Goal: Task Accomplishment & Management: Manage account settings

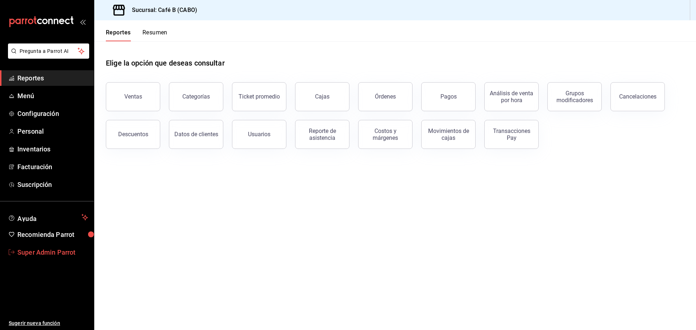
click at [53, 250] on span "Super Admin Parrot" at bounding box center [52, 252] width 71 height 10
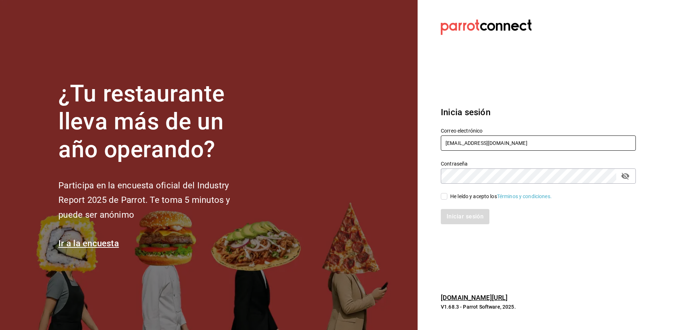
click at [452, 141] on input "cafeb@cabo.com" at bounding box center [538, 143] width 195 height 15
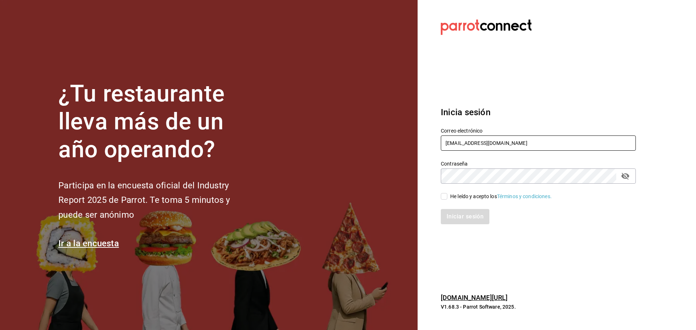
click at [452, 141] on input "cafeb@cabo.com" at bounding box center [538, 143] width 195 height 15
click at [478, 143] on input "cafeb@cabo.com" at bounding box center [538, 143] width 195 height 15
paste input "taqueria@donros"
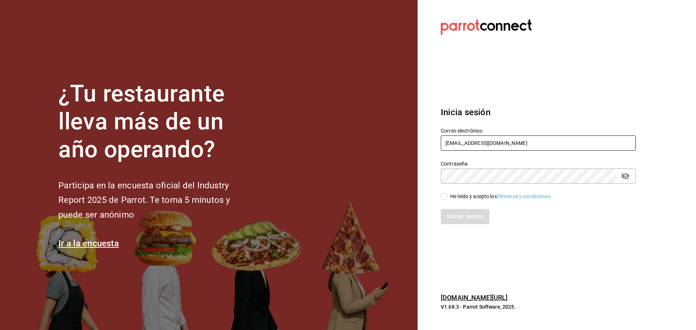
type input "taqueria@donros.com"
click at [467, 167] on div "Contraseña Contraseña" at bounding box center [538, 172] width 195 height 23
click at [445, 196] on input "He leído y acepto los Términos y condiciones." at bounding box center [444, 196] width 7 height 7
checkbox input "true"
click at [464, 217] on button "Iniciar sesión" at bounding box center [465, 216] width 49 height 15
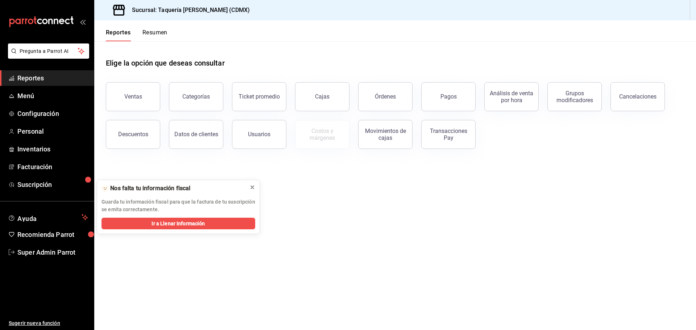
click at [254, 188] on icon at bounding box center [252, 187] width 6 height 6
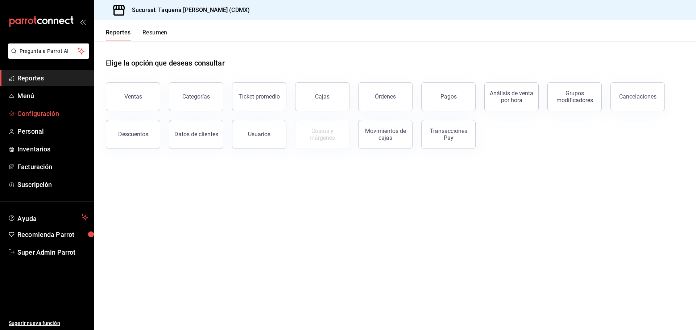
click at [43, 111] on span "Configuración" at bounding box center [52, 114] width 71 height 10
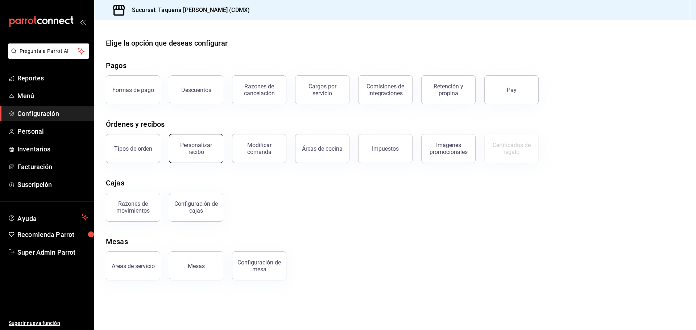
click at [196, 146] on div "Personalizar recibo" at bounding box center [196, 149] width 45 height 14
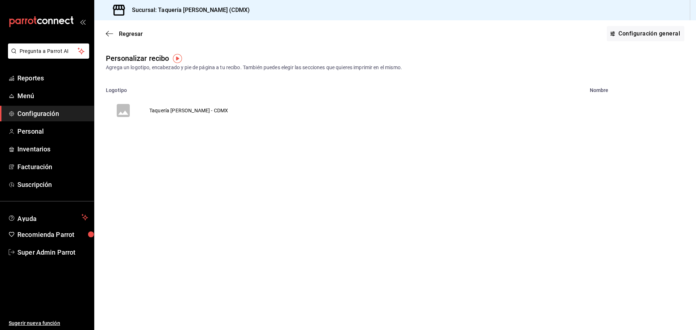
click at [188, 111] on td "Taquería Don Ros - CDMX" at bounding box center [189, 110] width 96 height 35
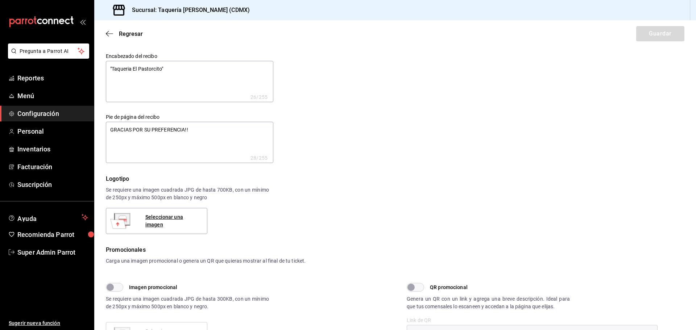
type textarea "x"
click at [189, 78] on textarea ""Taqueria El Pastorcito"" at bounding box center [189, 81] width 167 height 41
type textarea "x"
click at [111, 32] on icon "button" at bounding box center [109, 33] width 7 height 7
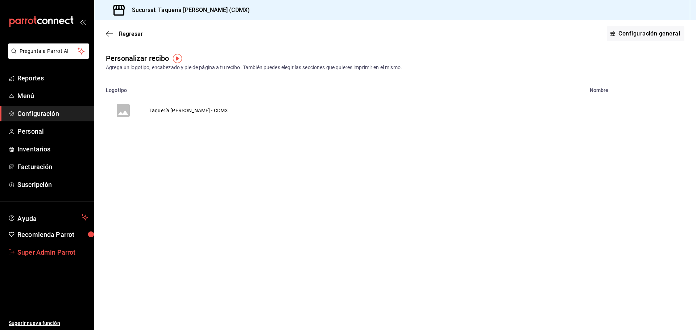
drag, startPoint x: 59, startPoint y: 257, endPoint x: 214, endPoint y: 80, distance: 235.9
click at [59, 257] on span "Super Admin Parrot" at bounding box center [52, 252] width 71 height 10
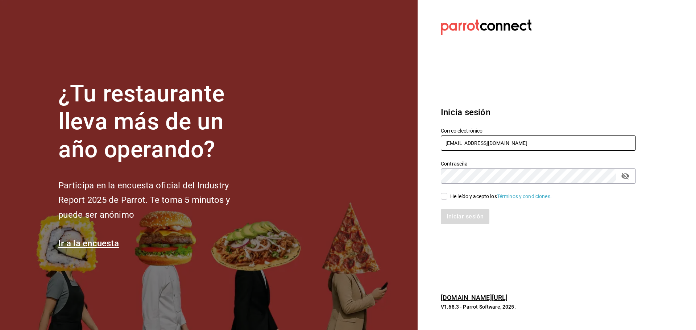
click at [481, 142] on input "taqueria@donros.com" at bounding box center [538, 143] width 195 height 15
click at [482, 142] on input "taqueria@donros.com" at bounding box center [538, 143] width 195 height 15
type input "jantaasianpub@lapaz.com"
click at [448, 193] on span "He leído y acepto los Términos y condiciones." at bounding box center [499, 197] width 104 height 8
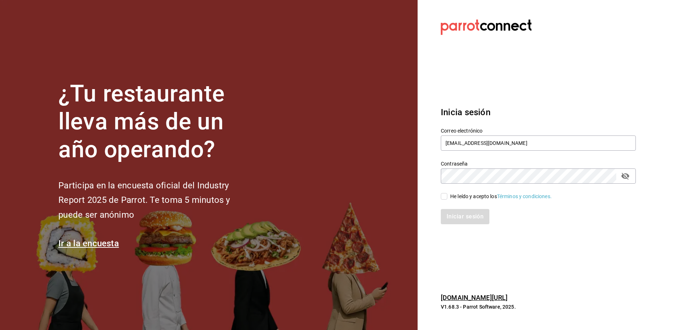
click at [447, 193] on input "He leído y acepto los Términos y condiciones." at bounding box center [444, 196] width 7 height 7
checkbox input "true"
click at [461, 221] on button "Iniciar sesión" at bounding box center [465, 216] width 49 height 15
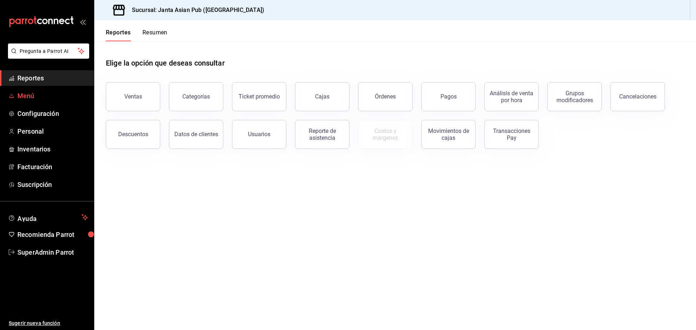
click at [27, 99] on span "Menú" at bounding box center [52, 96] width 71 height 10
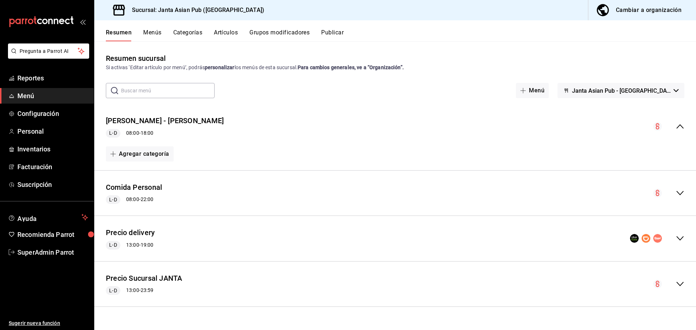
click at [610, 127] on div "[PERSON_NAME] - [PERSON_NAME] L-D 08:00 - 18:00" at bounding box center [394, 127] width 601 height 34
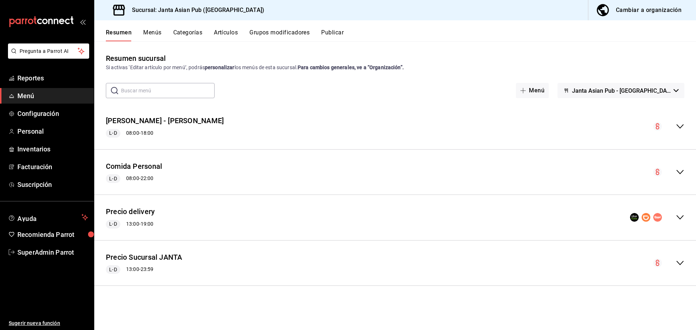
click at [610, 127] on div "[PERSON_NAME] - [PERSON_NAME] L-D 08:00 - 18:00" at bounding box center [394, 127] width 601 height 34
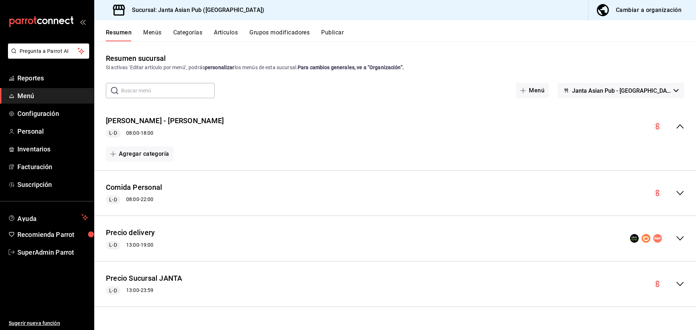
click at [610, 127] on div "[PERSON_NAME] - [PERSON_NAME] L-D 08:00 - 18:00" at bounding box center [394, 127] width 601 height 34
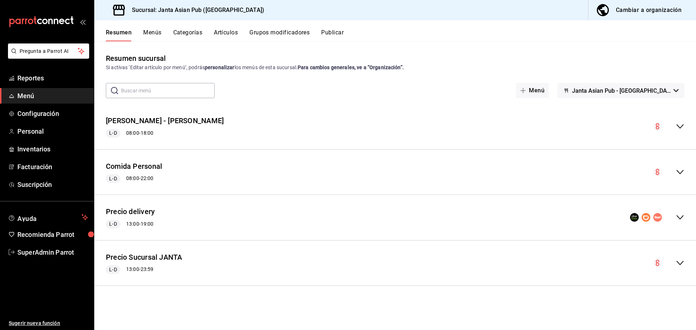
click at [635, 164] on div "Comida Personal L-D 08:00 - 22:00" at bounding box center [394, 172] width 601 height 34
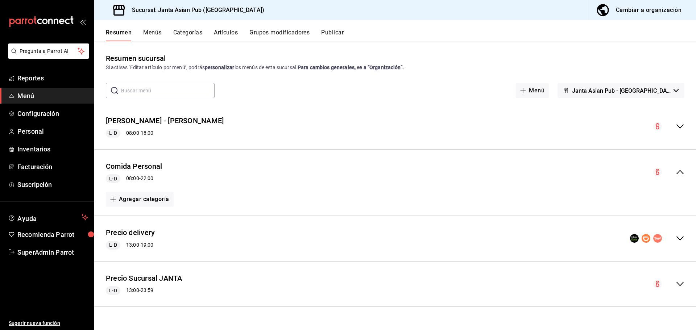
click at [635, 164] on div "Comida Personal L-D 08:00 - 22:00" at bounding box center [394, 172] width 601 height 34
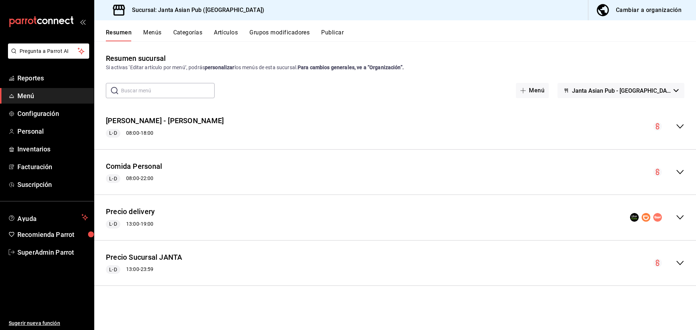
click at [674, 172] on div "collapse-menu-row" at bounding box center [668, 172] width 31 height 9
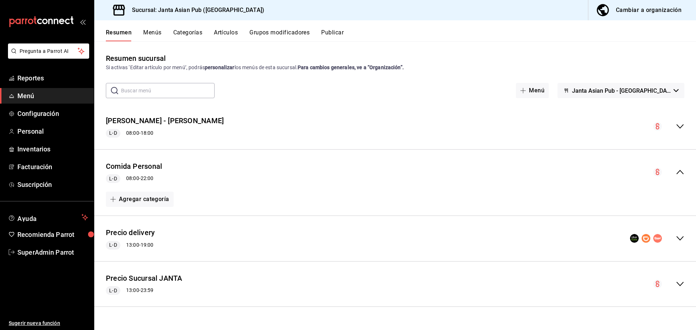
click at [674, 172] on div "collapse-menu-row" at bounding box center [668, 172] width 31 height 9
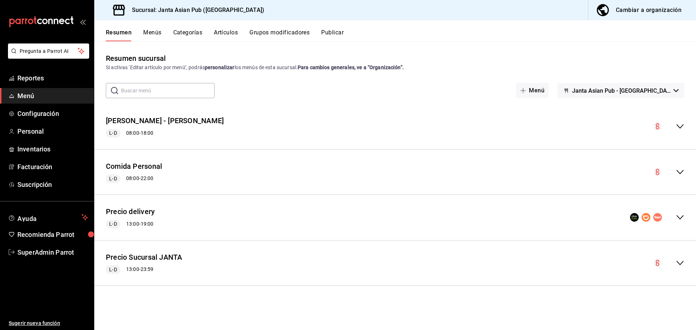
click at [675, 214] on div "collapse-menu-row" at bounding box center [657, 217] width 54 height 9
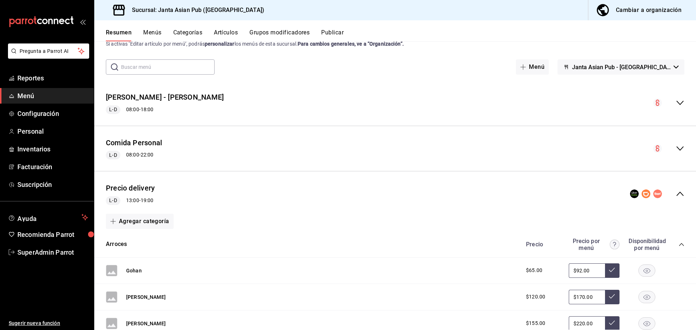
scroll to position [36, 0]
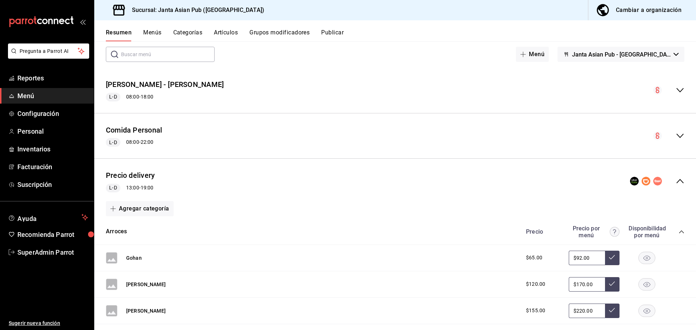
click at [675, 185] on icon "collapse-menu-row" at bounding box center [679, 181] width 9 height 9
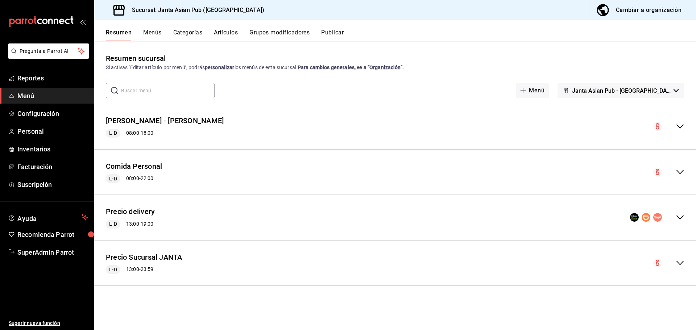
scroll to position [0, 0]
click at [667, 257] on div "Precio Sucursal JANTA L-D 13:00 - 23:59" at bounding box center [394, 263] width 601 height 34
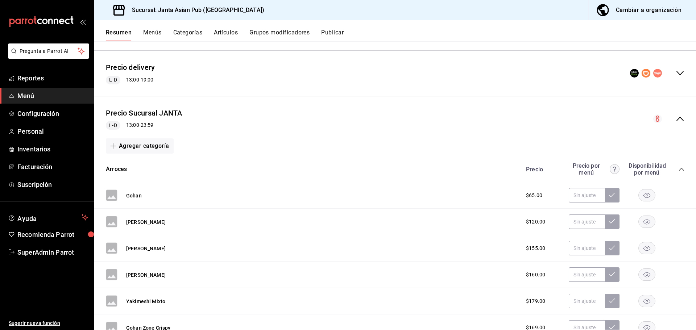
scroll to position [145, 0]
click at [675, 121] on icon "collapse-menu-row" at bounding box center [679, 118] width 9 height 9
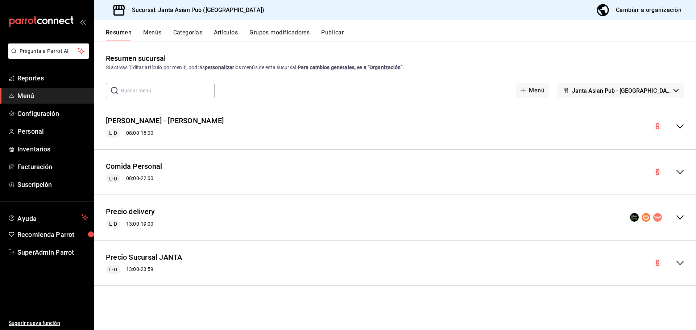
scroll to position [0, 0]
click at [452, 126] on div "[PERSON_NAME] - [PERSON_NAME] L-D 08:00 - 18:00" at bounding box center [394, 127] width 601 height 34
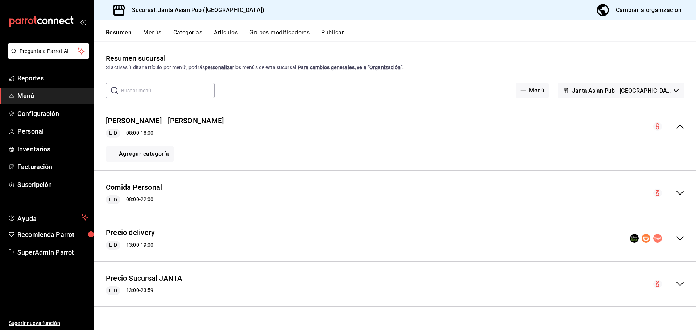
click at [639, 90] on span "Janta Asian Pub - [GEOGRAPHIC_DATA]" at bounding box center [621, 90] width 99 height 7
click at [635, 127] on li "[PERSON_NAME]" at bounding box center [656, 126] width 115 height 17
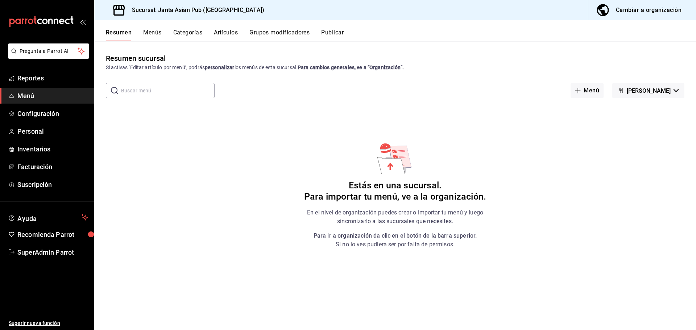
click at [644, 88] on span "[PERSON_NAME]" at bounding box center [648, 90] width 44 height 7
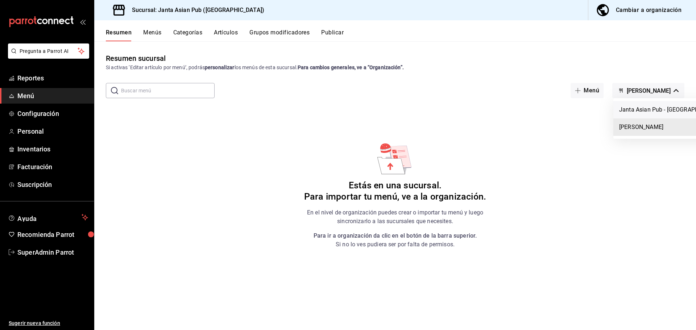
click at [656, 113] on li "Janta Asian Pub - [GEOGRAPHIC_DATA]" at bounding box center [670, 109] width 115 height 17
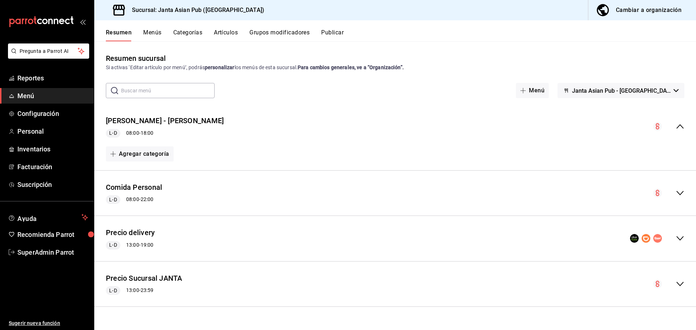
click at [614, 90] on span "Janta Asian Pub - [GEOGRAPHIC_DATA]" at bounding box center [621, 90] width 99 height 7
click at [636, 76] on div at bounding box center [348, 165] width 696 height 330
click at [637, 12] on div "Cambiar a organización" at bounding box center [649, 10] width 66 height 10
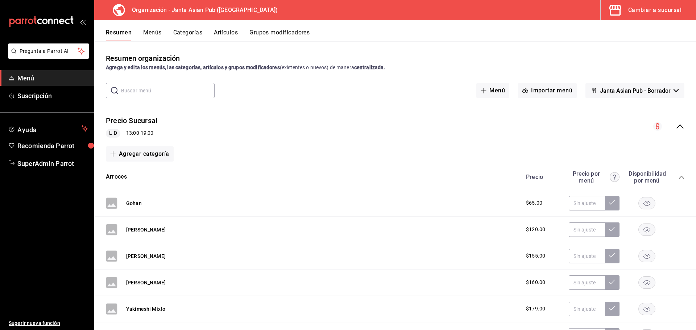
click at [294, 116] on div "Precio Sucursal L-D 13:00 - 19:00" at bounding box center [394, 127] width 601 height 34
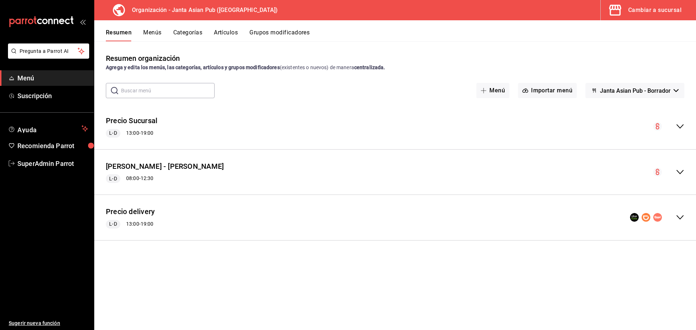
click at [303, 168] on div "[PERSON_NAME] - [PERSON_NAME] L-D 08:00 - 12:30" at bounding box center [394, 172] width 601 height 34
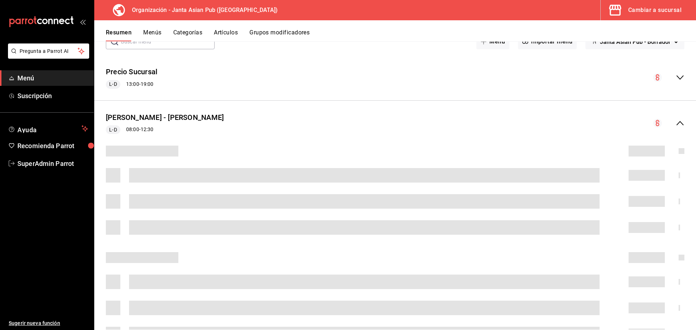
scroll to position [36, 0]
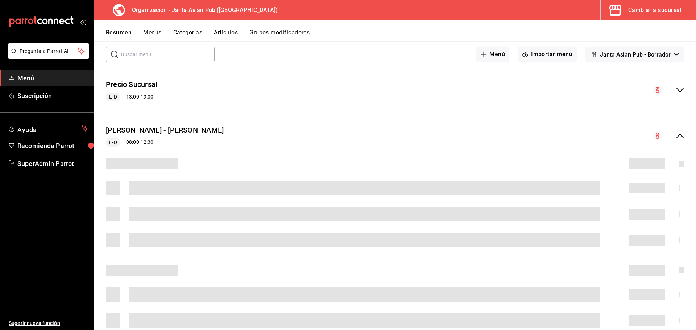
click at [617, 56] on span "Janta Asian Pub - Borrador" at bounding box center [635, 54] width 71 height 7
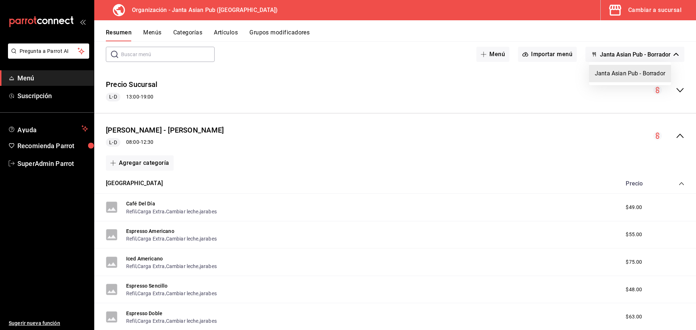
click at [617, 56] on div at bounding box center [348, 165] width 696 height 330
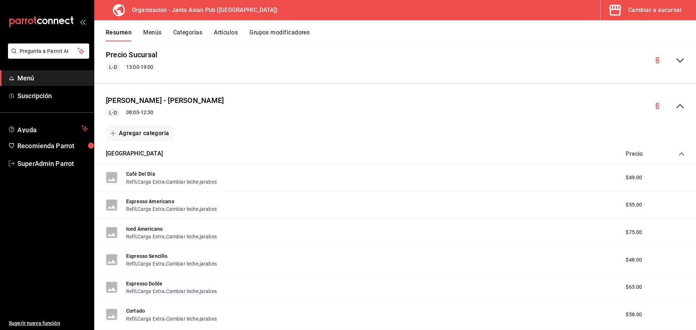
scroll to position [56, 0]
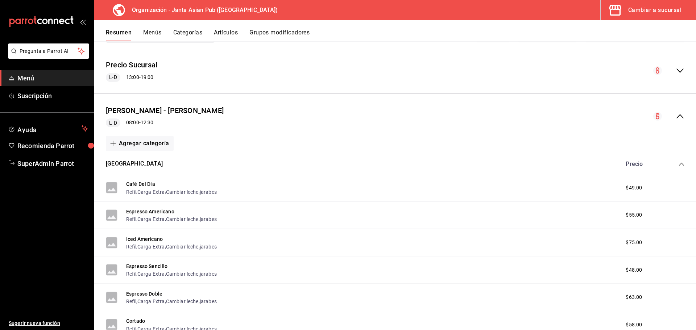
click at [270, 117] on div "[PERSON_NAME] - [PERSON_NAME] L-D 08:00 - 12:30" at bounding box center [394, 117] width 601 height 34
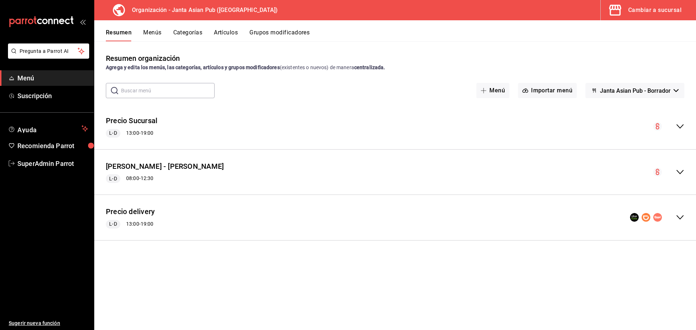
scroll to position [0, 0]
